Goal: Task Accomplishment & Management: Check status

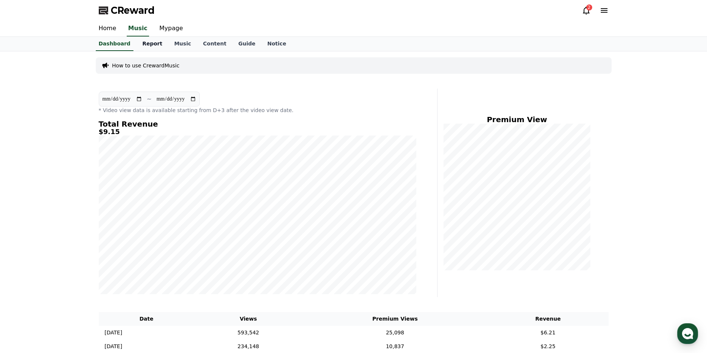
click at [146, 44] on link "Report" at bounding box center [152, 44] width 32 height 14
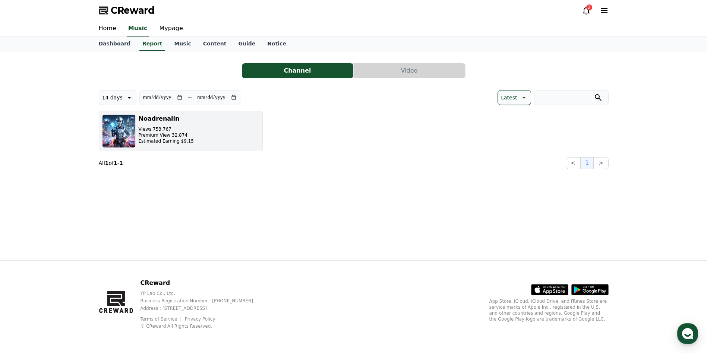
click at [157, 135] on p "Premium View 32,874" at bounding box center [166, 135] width 55 height 6
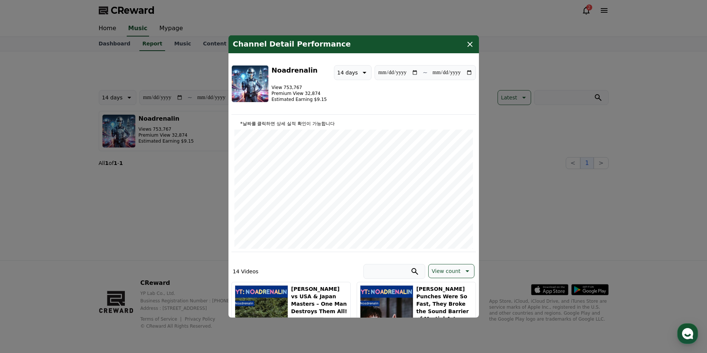
click at [469, 44] on icon "modal" at bounding box center [469, 44] width 5 height 5
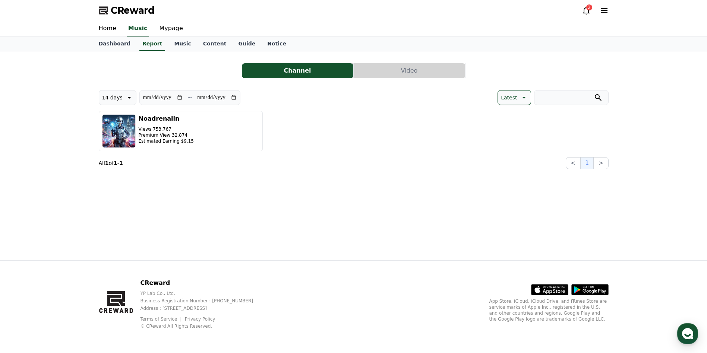
click at [587, 12] on icon at bounding box center [586, 10] width 9 height 9
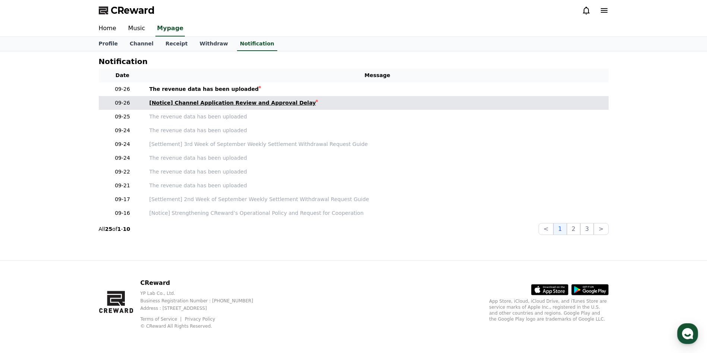
click at [222, 104] on div "[Notice] Channel Application Review and Approval Delay" at bounding box center [232, 103] width 167 height 8
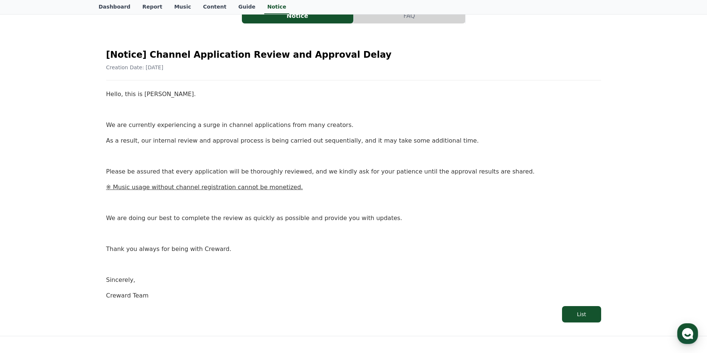
scroll to position [37, 0]
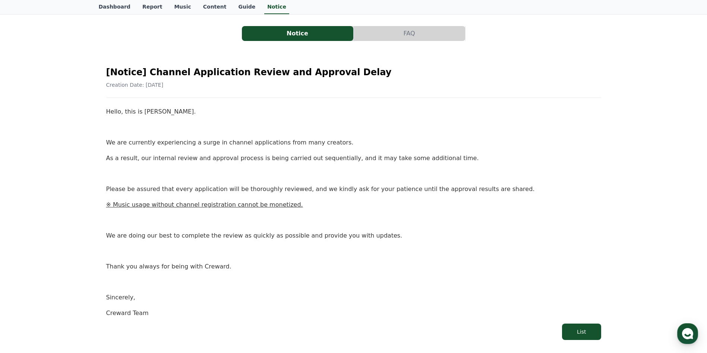
drag, startPoint x: 441, startPoint y: 117, endPoint x: 354, endPoint y: 124, distance: 87.9
click at [354, 124] on p at bounding box center [353, 128] width 495 height 10
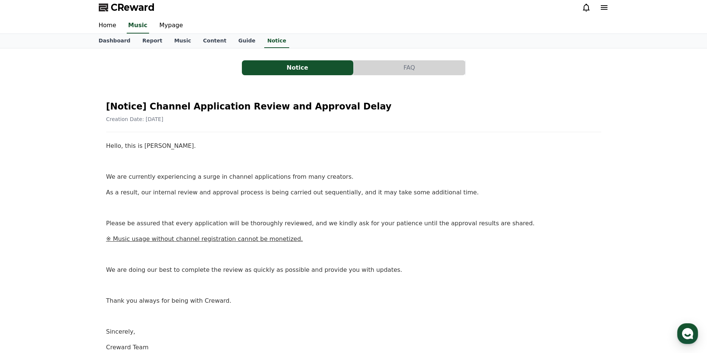
scroll to position [0, 0]
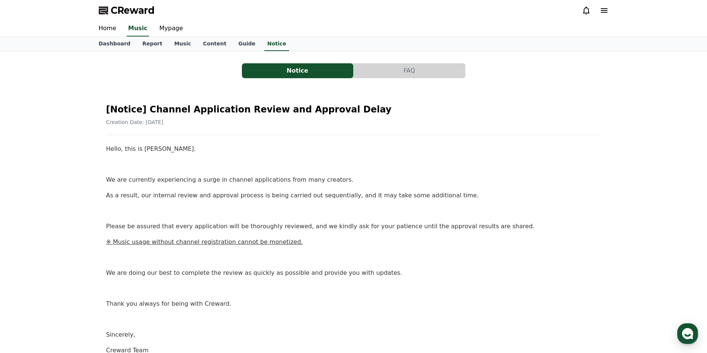
click at [586, 11] on icon at bounding box center [586, 10] width 9 height 9
click at [264, 47] on link "Notice" at bounding box center [276, 44] width 25 height 14
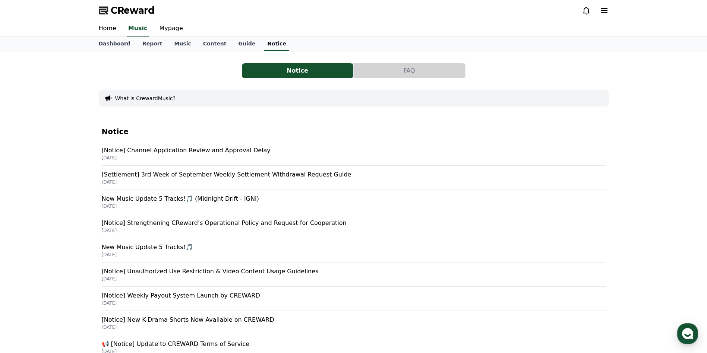
click at [264, 47] on link "Notice" at bounding box center [276, 44] width 25 height 14
click at [181, 151] on p "[Notice] Channel Application Review and Approval Delay" at bounding box center [354, 150] width 504 height 9
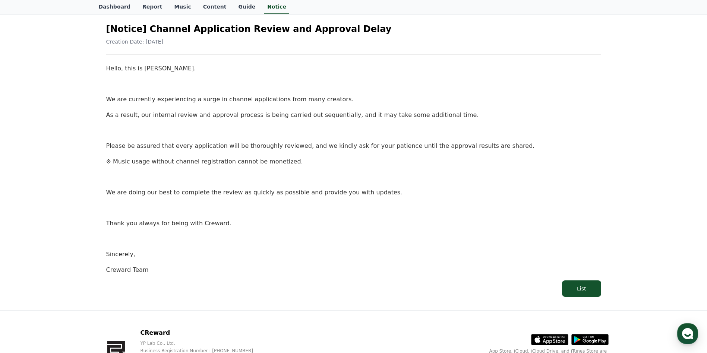
scroll to position [130, 0]
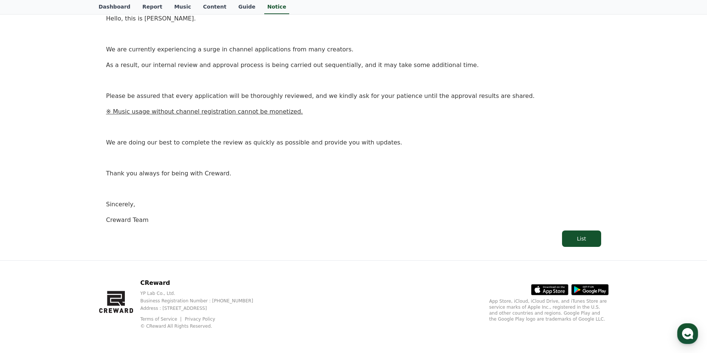
drag, startPoint x: 135, startPoint y: 175, endPoint x: 214, endPoint y: 226, distance: 94.9
click at [214, 226] on div "[Notice] Channel Application Review and Approval Delay Creation Date: [DATE] He…" at bounding box center [354, 107] width 504 height 289
drag, startPoint x: 214, startPoint y: 226, endPoint x: 246, endPoint y: 97, distance: 133.5
copy div "Hello, this is [PERSON_NAME]. We are currently experiencing a surge in channel …"
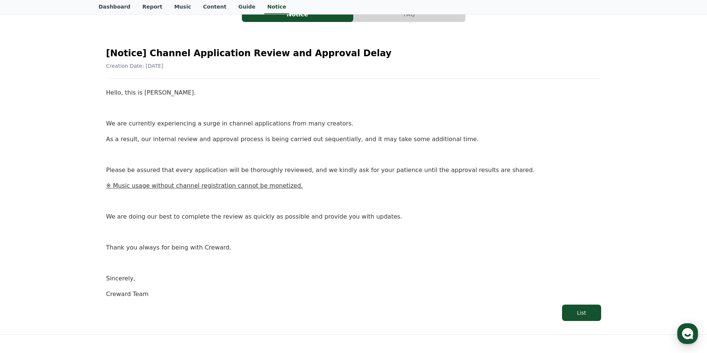
scroll to position [56, 0]
click at [197, 8] on link "Content" at bounding box center [214, 7] width 35 height 14
click at [146, 8] on link "Report" at bounding box center [152, 7] width 32 height 14
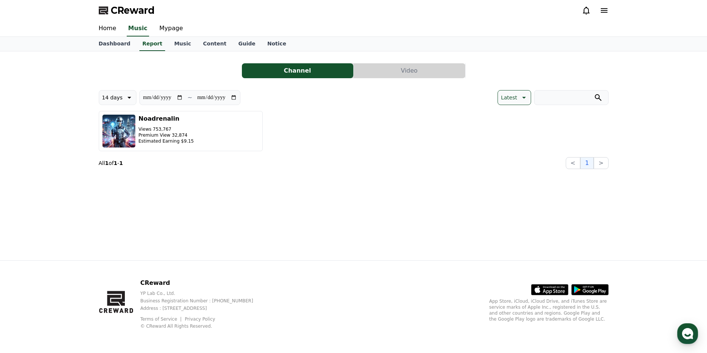
drag, startPoint x: 589, startPoint y: 6, endPoint x: 586, endPoint y: 11, distance: 6.0
click at [588, 6] on div at bounding box center [595, 10] width 27 height 12
click at [586, 11] on icon at bounding box center [586, 10] width 9 height 9
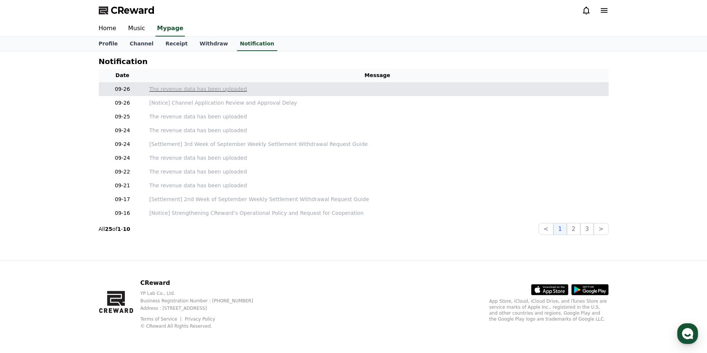
click at [188, 91] on p "The revenue data has been uploaded" at bounding box center [377, 89] width 456 height 8
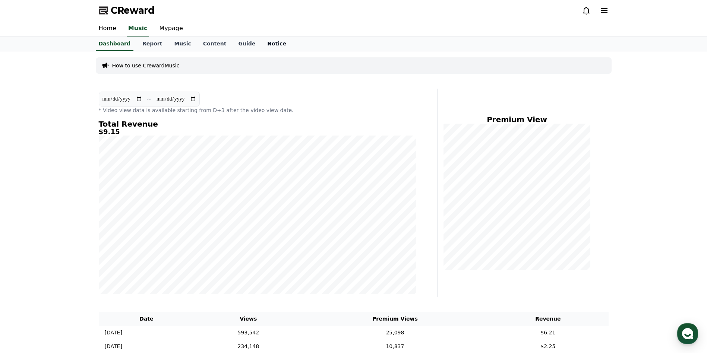
click at [261, 43] on link "Notice" at bounding box center [276, 44] width 31 height 14
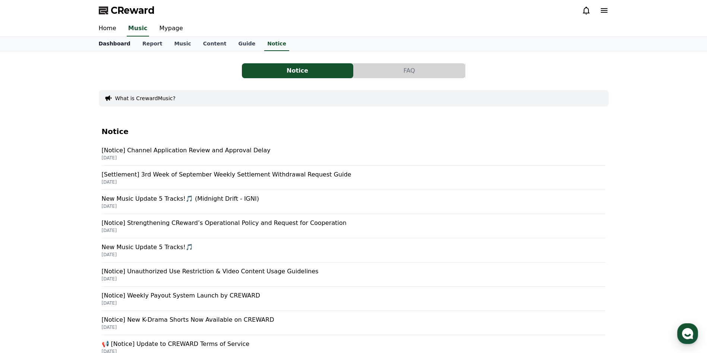
click at [101, 45] on link "Dashboard" at bounding box center [115, 44] width 44 height 14
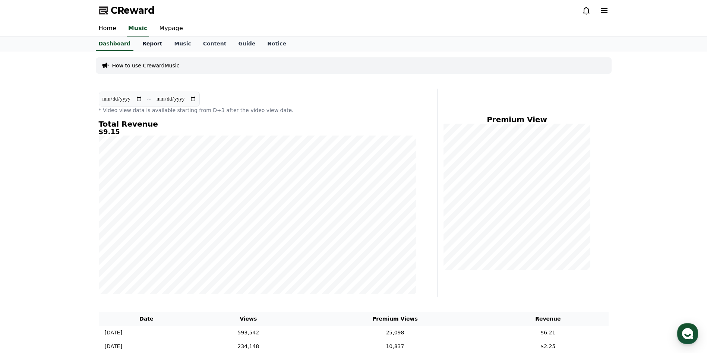
click at [148, 44] on link "Report" at bounding box center [152, 44] width 32 height 14
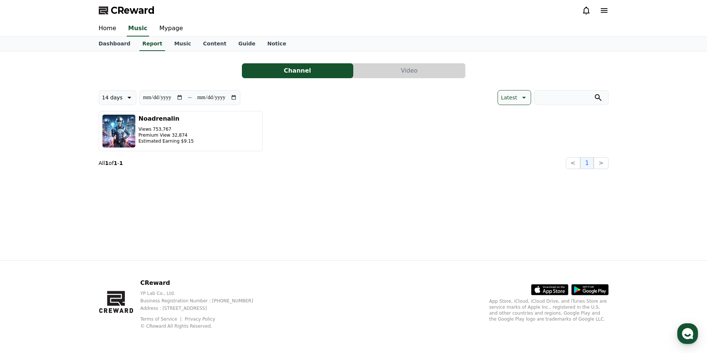
click at [388, 72] on button "Video" at bounding box center [409, 70] width 111 height 15
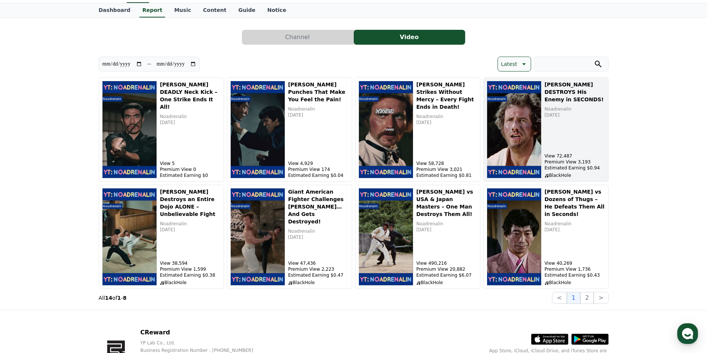
scroll to position [37, 0]
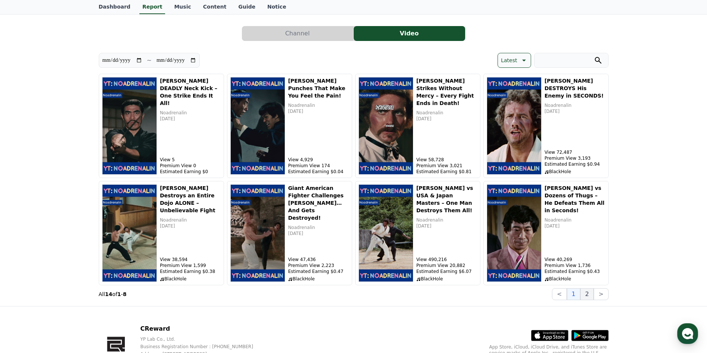
click at [588, 297] on button "2" at bounding box center [586, 294] width 13 height 12
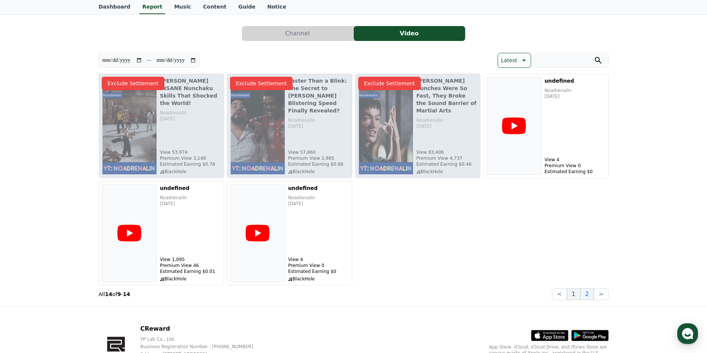
click at [572, 294] on button "1" at bounding box center [573, 294] width 13 height 12
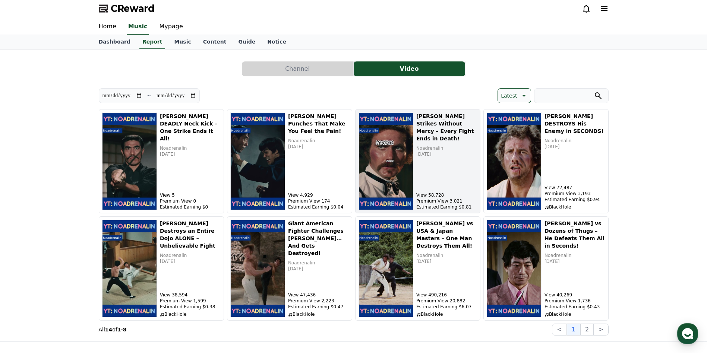
scroll to position [0, 0]
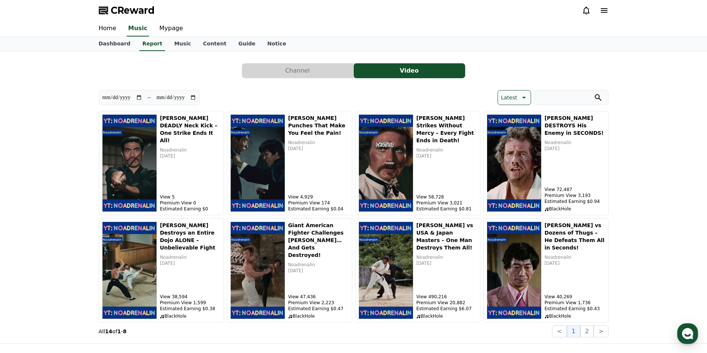
click at [293, 72] on button "Channel" at bounding box center [297, 70] width 111 height 15
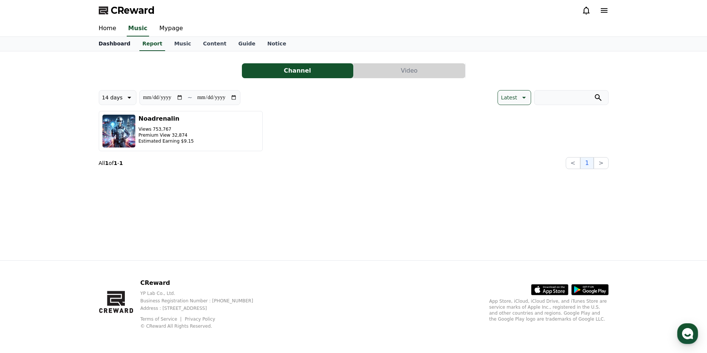
click at [119, 42] on link "Dashboard" at bounding box center [115, 44] width 44 height 14
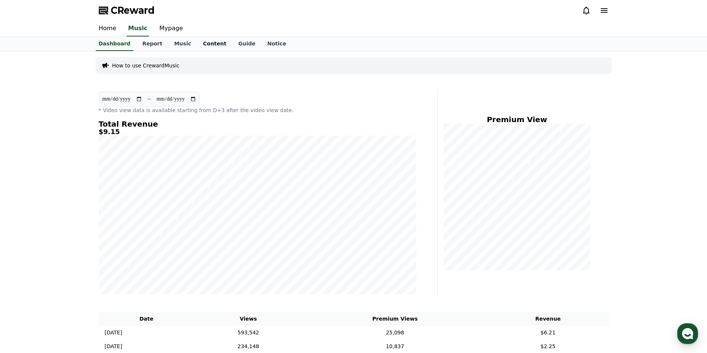
click at [207, 44] on link "Content" at bounding box center [214, 44] width 35 height 14
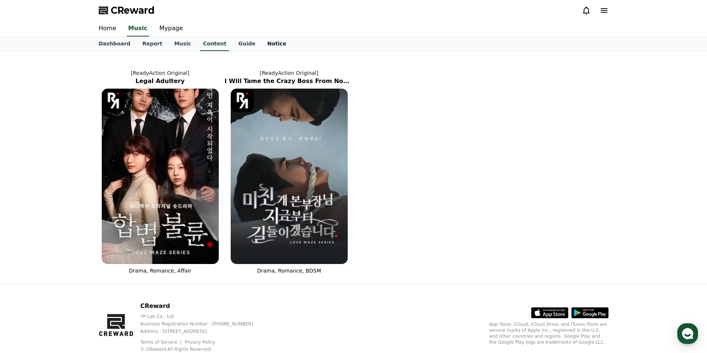
click at [264, 43] on link "Notice" at bounding box center [276, 44] width 31 height 14
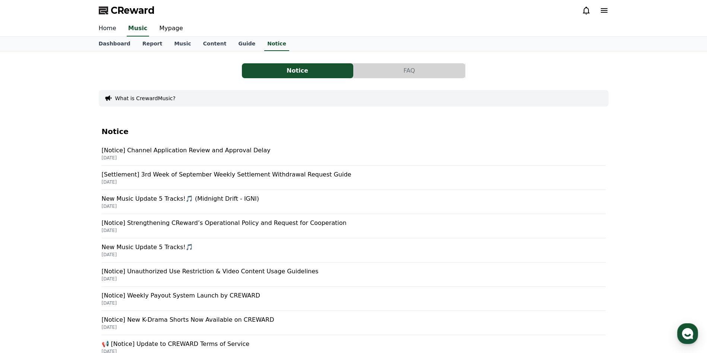
click at [104, 28] on link "Home" at bounding box center [107, 29] width 29 height 16
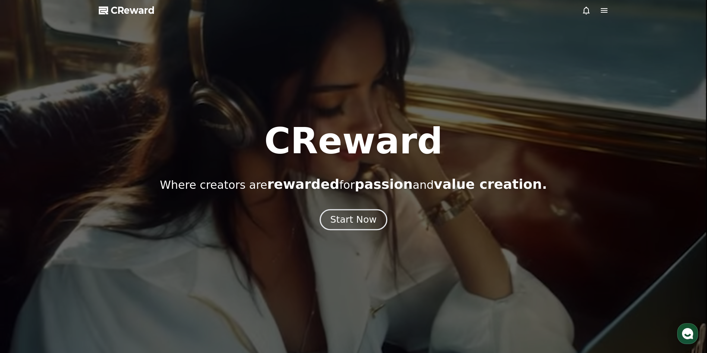
click at [360, 215] on div "Start Now" at bounding box center [353, 220] width 46 height 13
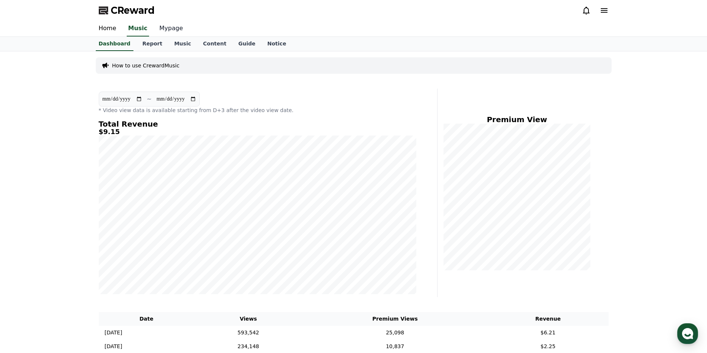
click at [161, 23] on link "Mypage" at bounding box center [171, 29] width 35 height 16
select select "**********"
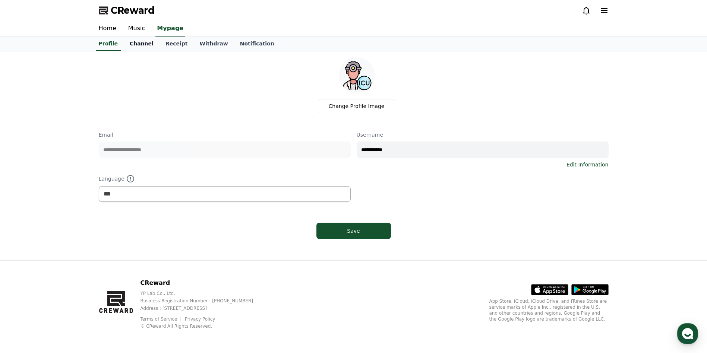
click at [138, 45] on link "Channel" at bounding box center [142, 44] width 36 height 14
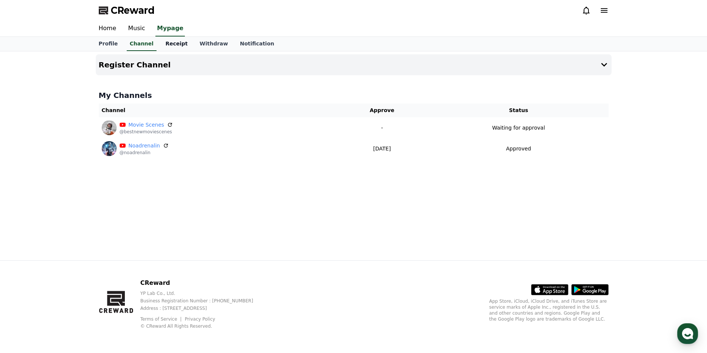
click at [171, 48] on link "Receipt" at bounding box center [177, 44] width 34 height 14
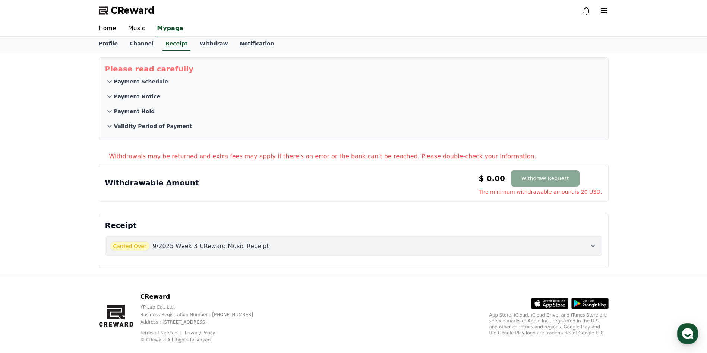
click at [252, 250] on div "Carried Over 9/2025 Week 3 CReward Music Receipt" at bounding box center [354, 247] width 488 height 10
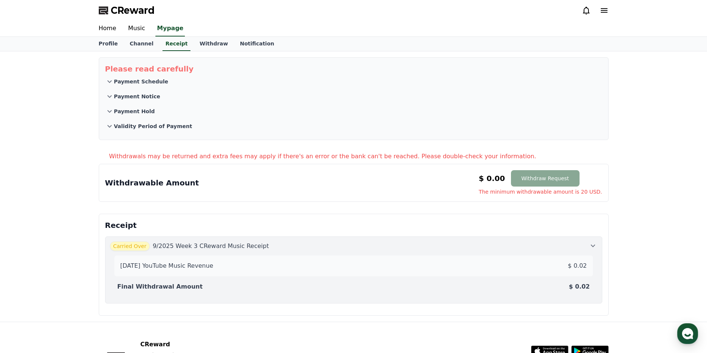
click at [267, 268] on div "[DATE] YouTube Music Revenue $ 0.02" at bounding box center [353, 266] width 473 height 15
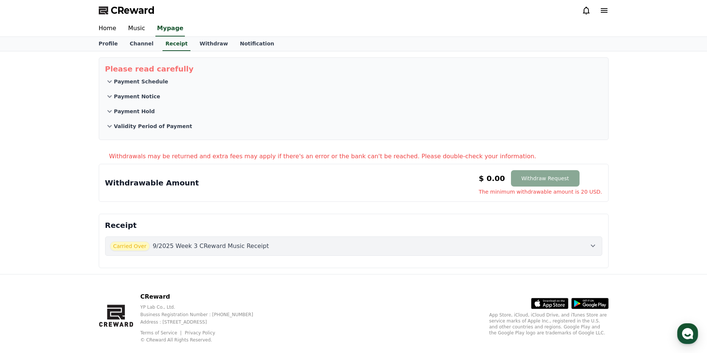
click at [274, 249] on div "Carried Over 9/2025 Week 3 CReward Music Receipt" at bounding box center [354, 247] width 488 height 10
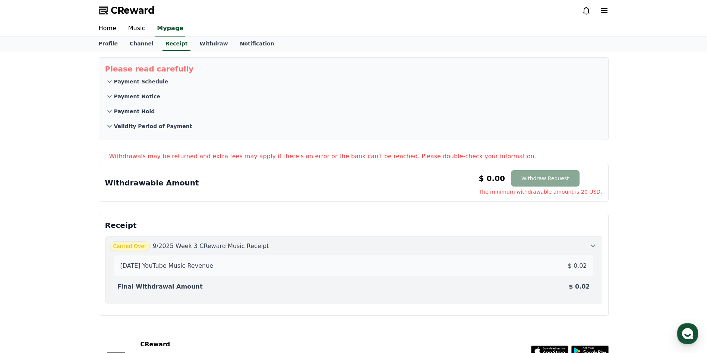
click at [234, 290] on div "Final Withdrawal Amount $ 0.02" at bounding box center [353, 287] width 479 height 15
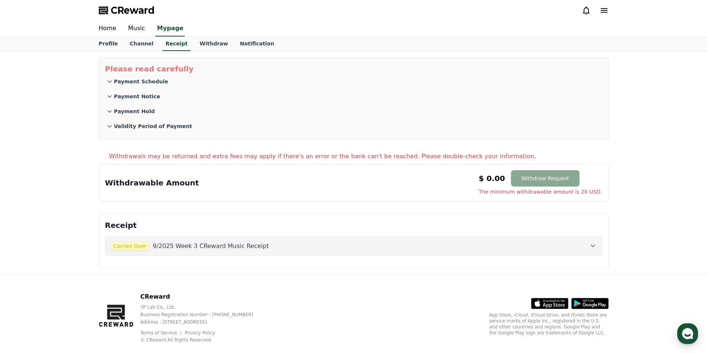
click at [252, 250] on div "Carried Over 9/2025 Week 3 CReward Music Receipt" at bounding box center [354, 247] width 488 height 10
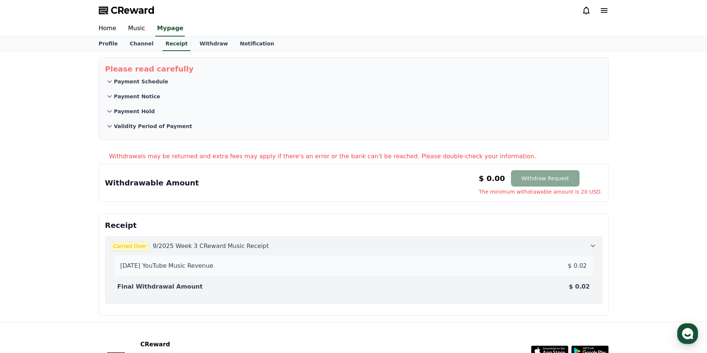
click at [146, 84] on p "Payment Schedule" at bounding box center [141, 81] width 54 height 7
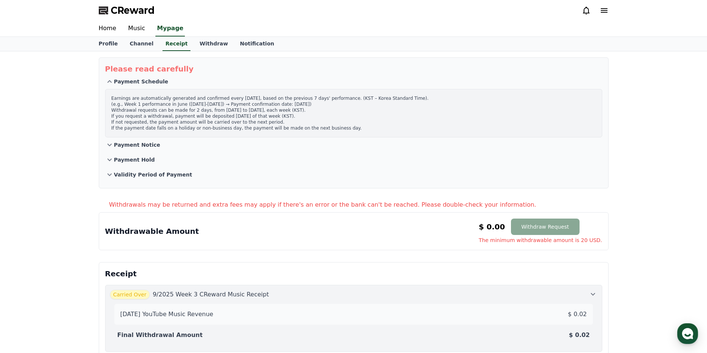
click at [146, 84] on p "Payment Schedule" at bounding box center [141, 81] width 54 height 7
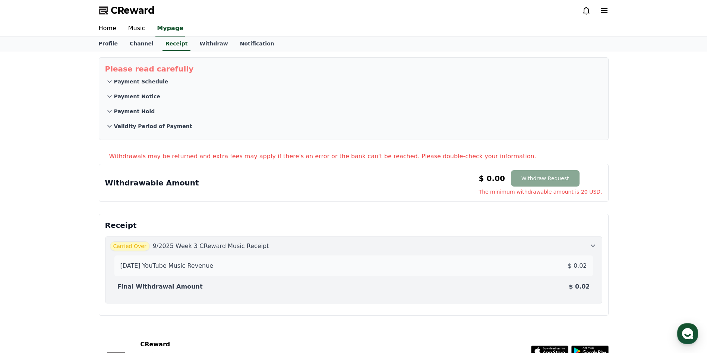
click at [145, 99] on p "Payment Notice" at bounding box center [137, 96] width 46 height 7
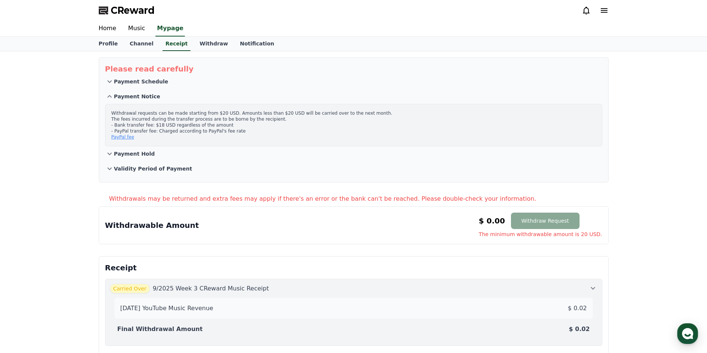
click at [145, 99] on p "Payment Notice" at bounding box center [137, 96] width 46 height 7
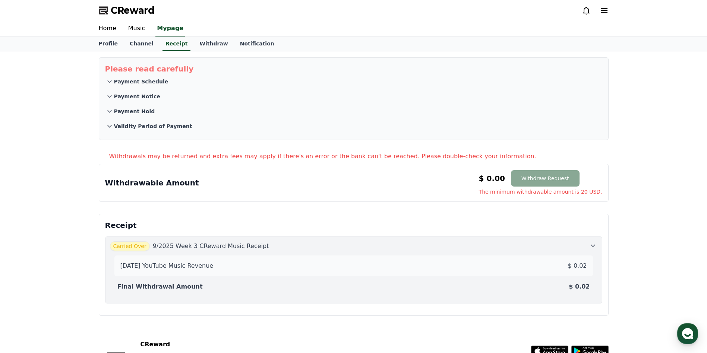
click at [143, 111] on p "Payment Hold" at bounding box center [134, 111] width 41 height 7
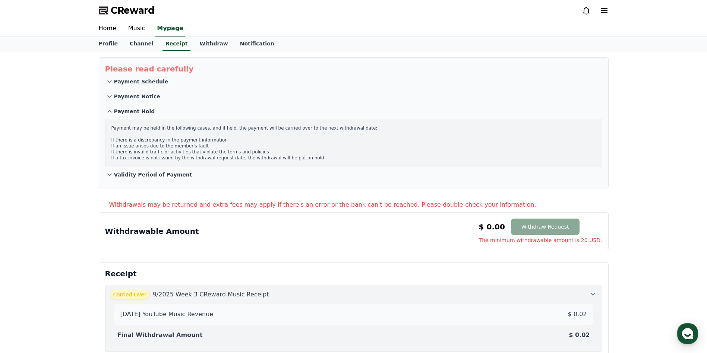
click at [143, 111] on p "Payment Hold" at bounding box center [134, 111] width 41 height 7
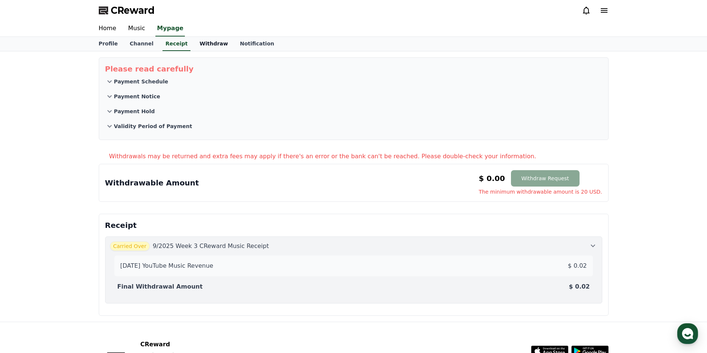
click at [197, 46] on link "Withdraw" at bounding box center [213, 44] width 40 height 14
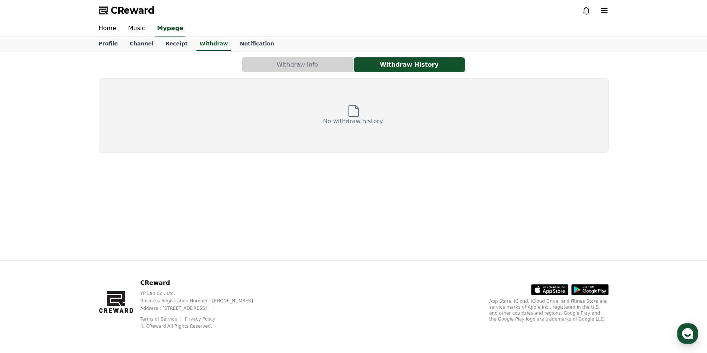
click at [300, 64] on button "Withdraw Info" at bounding box center [297, 64] width 111 height 15
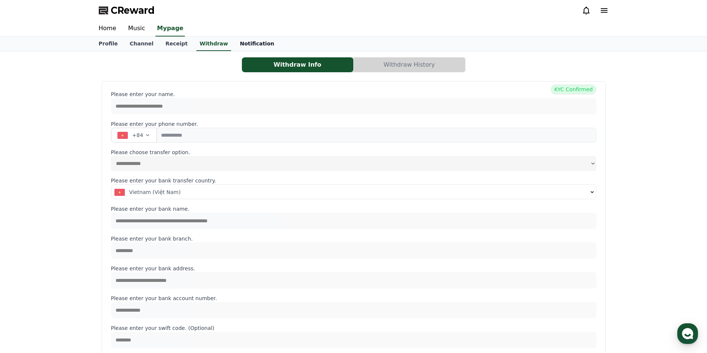
click at [234, 44] on link "Notification" at bounding box center [257, 44] width 46 height 14
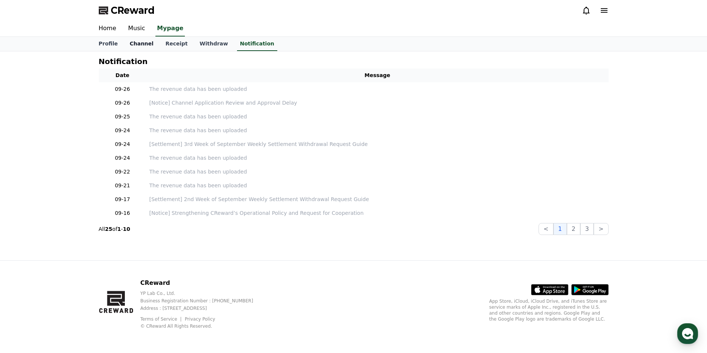
click at [135, 45] on link "Channel" at bounding box center [142, 44] width 36 height 14
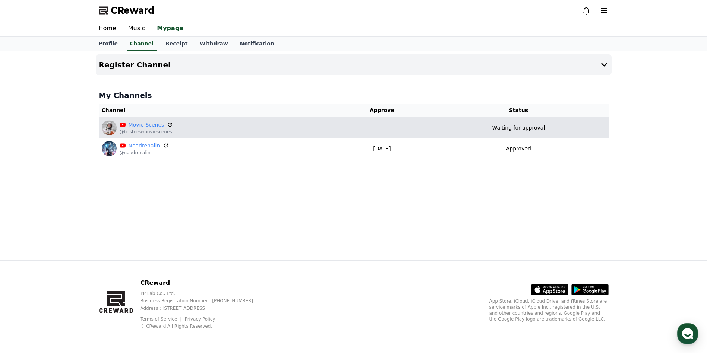
click at [451, 129] on div "Waiting for approval" at bounding box center [519, 128] width 174 height 8
drag, startPoint x: 395, startPoint y: 122, endPoint x: 413, endPoint y: 122, distance: 18.3
click at [395, 121] on td "-" at bounding box center [382, 127] width 94 height 21
click at [522, 131] on p "Waiting for approval" at bounding box center [518, 128] width 53 height 8
click at [107, 130] on img at bounding box center [109, 127] width 15 height 15
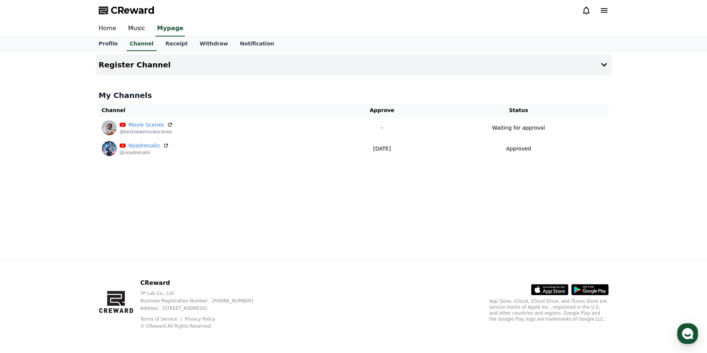
click at [110, 29] on link "Home" at bounding box center [107, 29] width 29 height 16
